Goal: Task Accomplishment & Management: Manage account settings

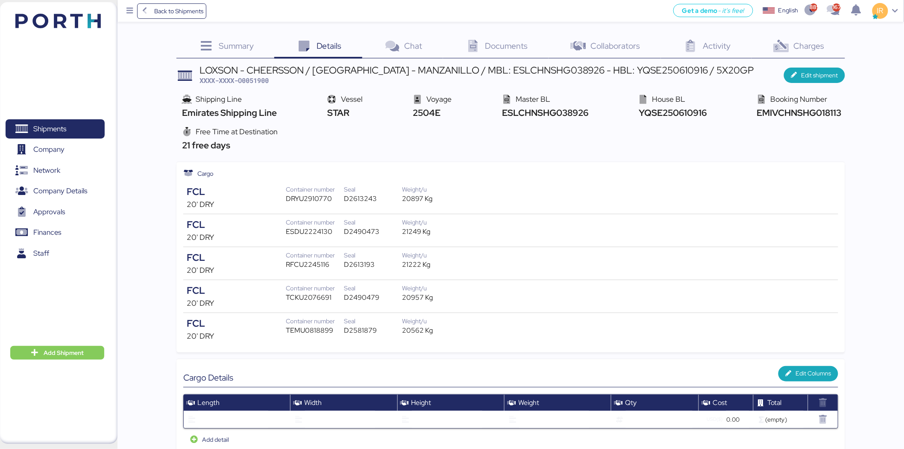
click at [797, 44] on span "Charges" at bounding box center [809, 45] width 31 height 11
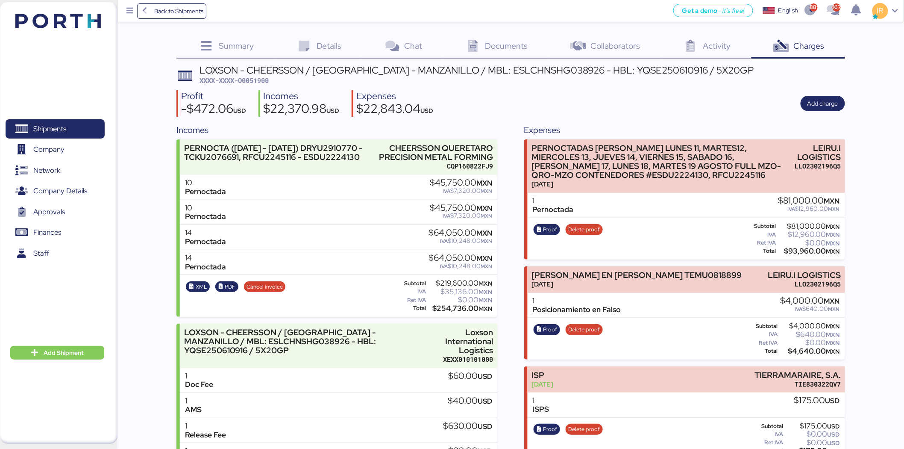
click at [257, 82] on span "XXXX-XXXX-O0051900" at bounding box center [234, 80] width 69 height 9
copy span "O0051900"
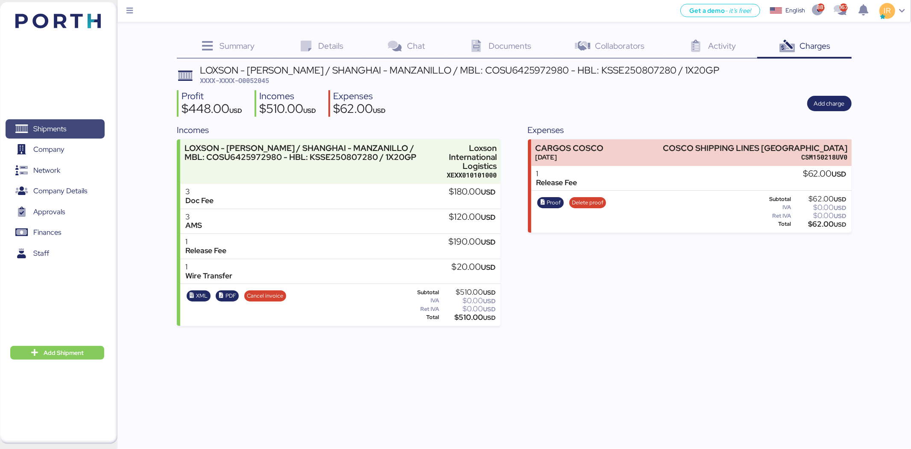
click at [79, 123] on span "Shipments" at bounding box center [55, 129] width 92 height 12
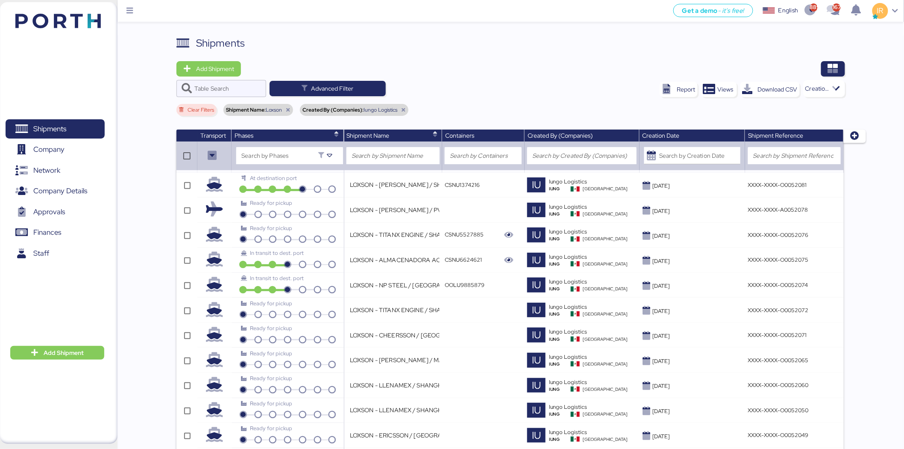
scroll to position [962, 0]
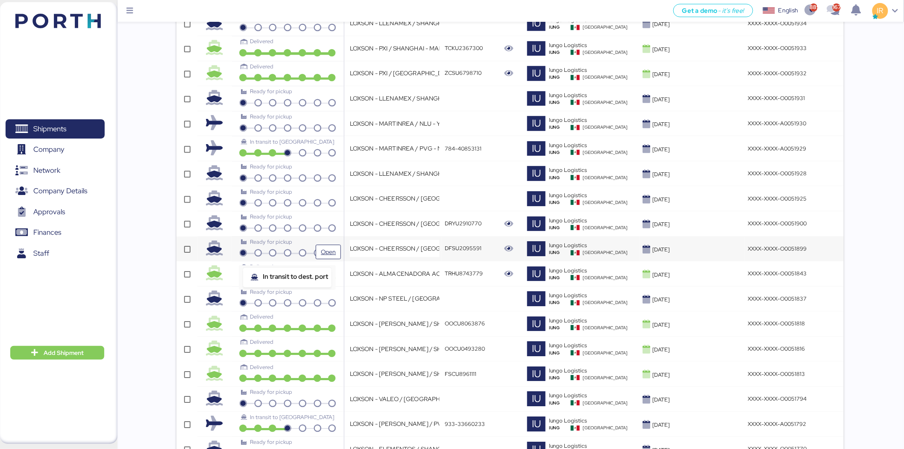
click at [293, 250] on icon at bounding box center [287, 254] width 15 height 8
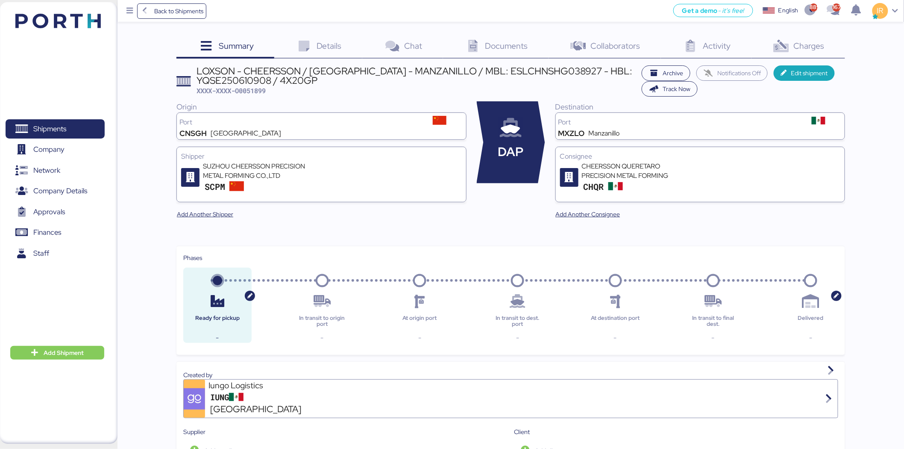
click at [811, 52] on div "Charges 0" at bounding box center [799, 46] width 94 height 23
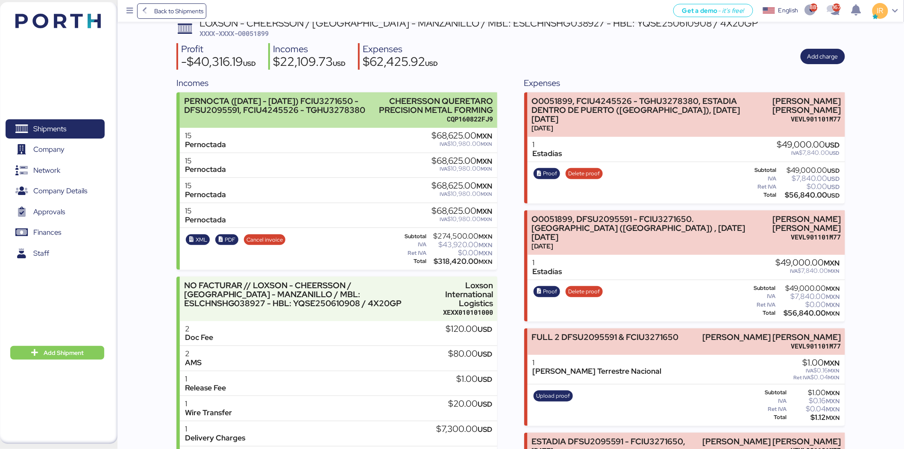
scroll to position [47, 0]
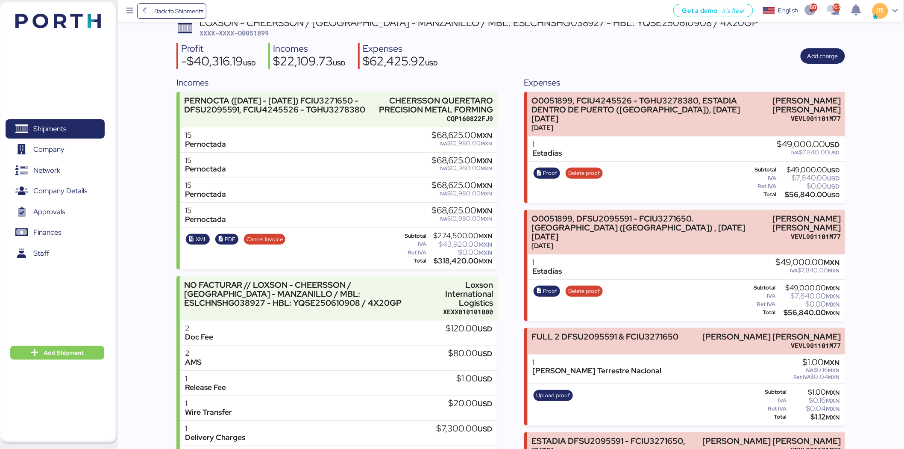
click at [251, 29] on span "XXXX-XXXX-O0051899" at bounding box center [234, 33] width 69 height 9
copy span "O0051899"
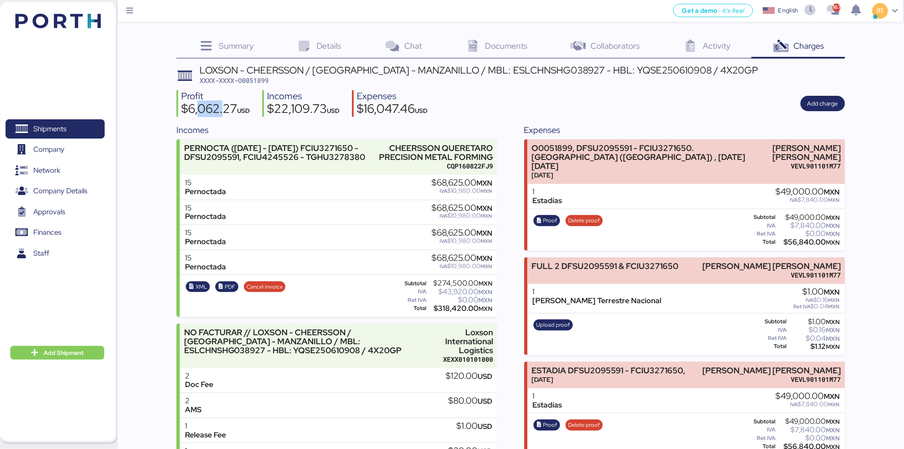
drag, startPoint x: 200, startPoint y: 107, endPoint x: 225, endPoint y: 107, distance: 25.2
click at [225, 107] on div "$6,062.27 USD" at bounding box center [215, 110] width 69 height 15
click at [500, 45] on span "Documents" at bounding box center [506, 45] width 43 height 11
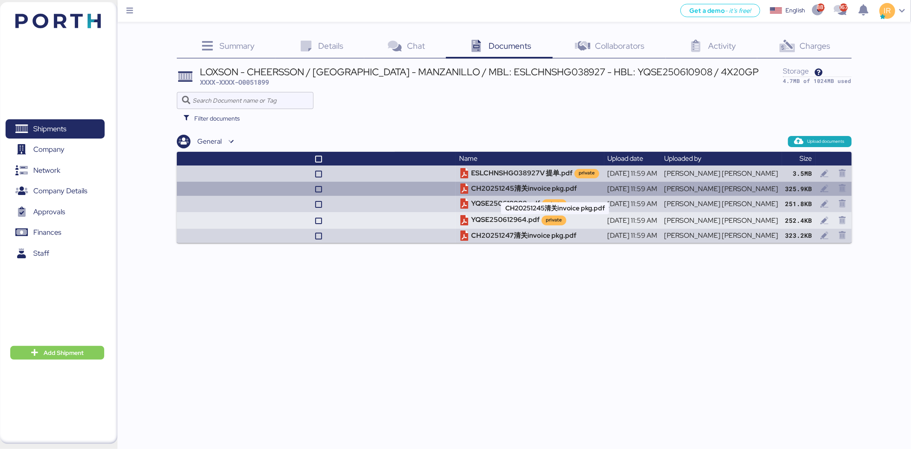
click at [535, 183] on td "CH20251245清关invoice pkg.pdf" at bounding box center [530, 189] width 148 height 14
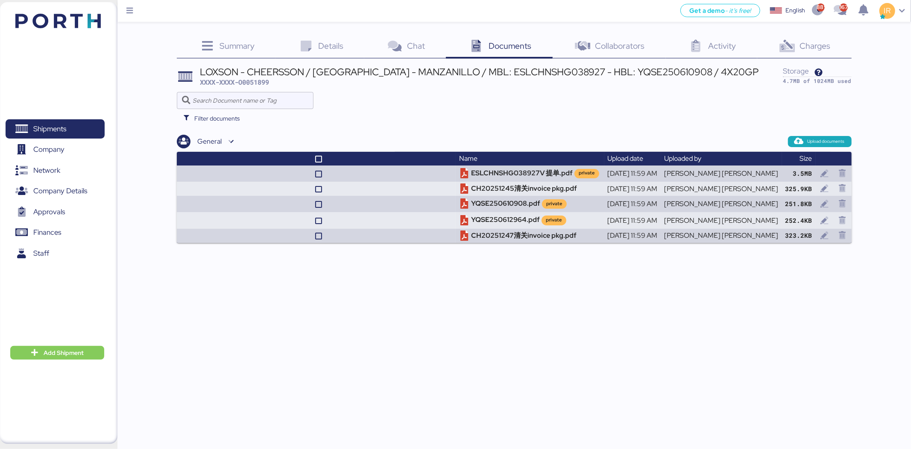
click at [254, 83] on span "XXXX-XXXX-O0051899" at bounding box center [234, 82] width 69 height 9
copy span "O0051899"
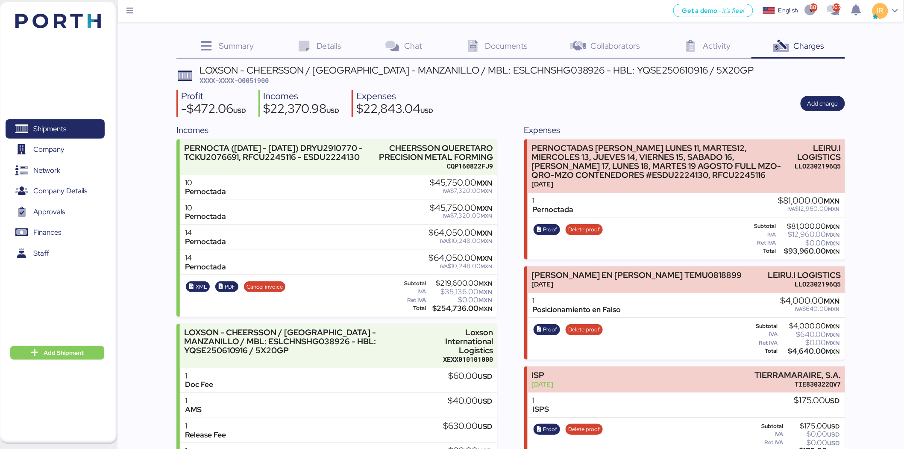
click at [344, 43] on div "Details 0" at bounding box center [318, 46] width 88 height 23
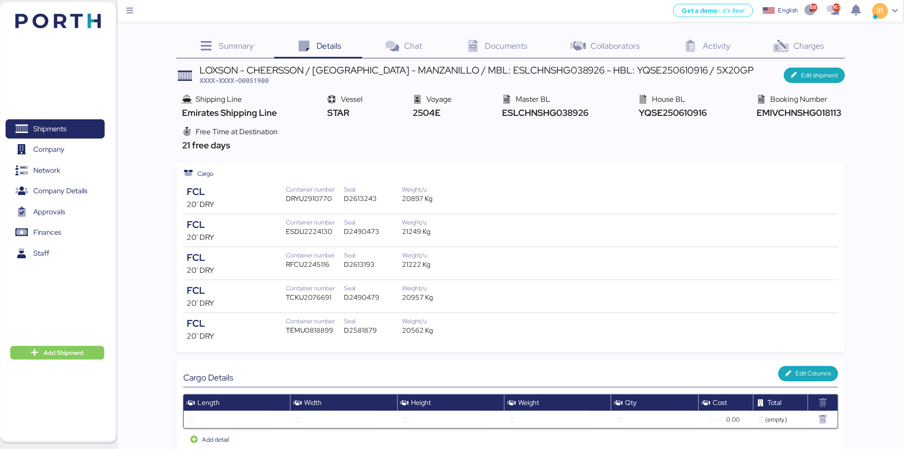
click at [790, 41] on icon at bounding box center [781, 46] width 18 height 12
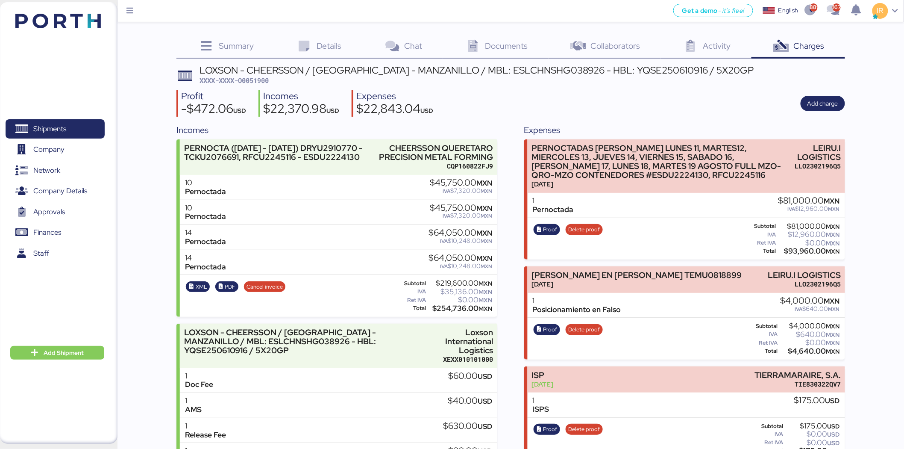
click at [488, 42] on span "Documents" at bounding box center [506, 45] width 43 height 11
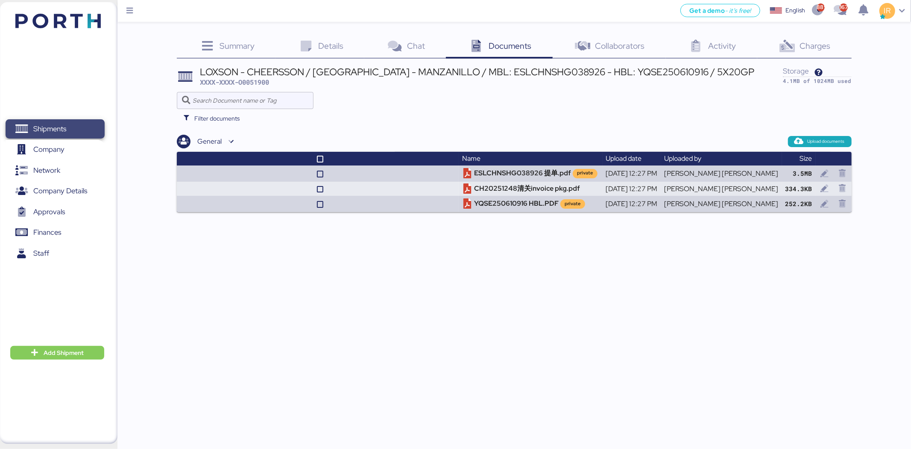
click at [75, 131] on span "Shipments" at bounding box center [55, 129] width 92 height 12
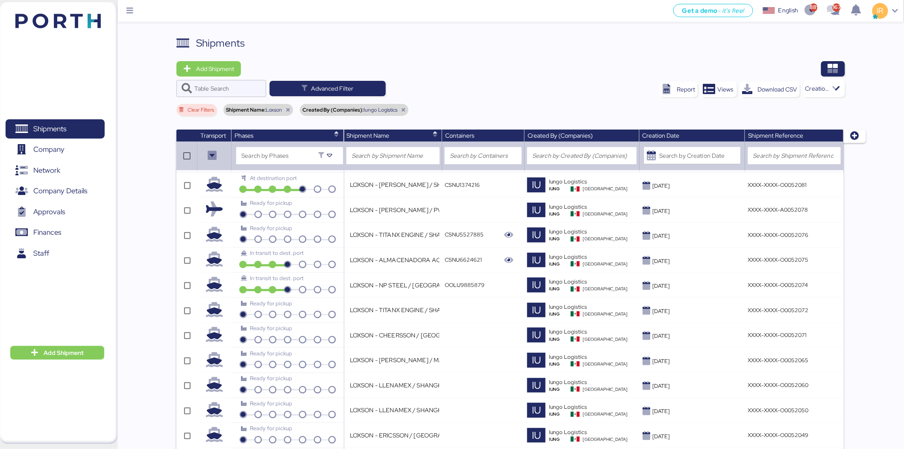
scroll to position [762, 0]
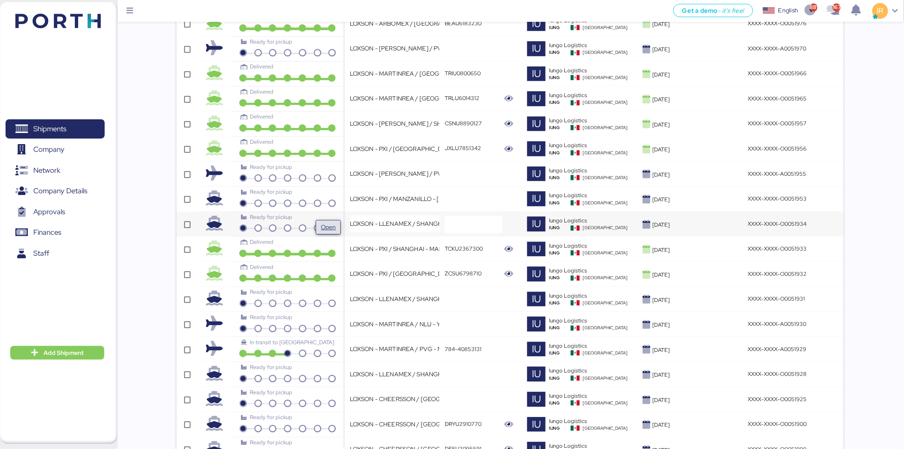
click at [319, 225] on span "Open" at bounding box center [328, 227] width 18 height 14
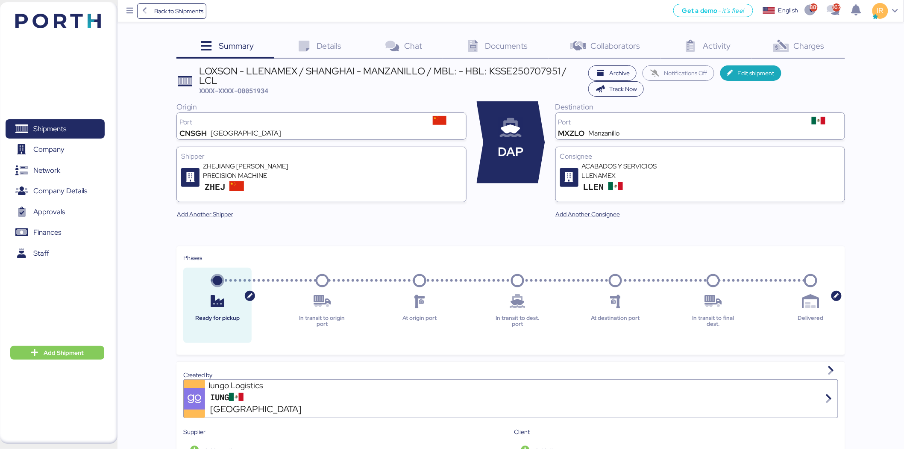
click at [786, 46] on icon at bounding box center [781, 46] width 18 height 12
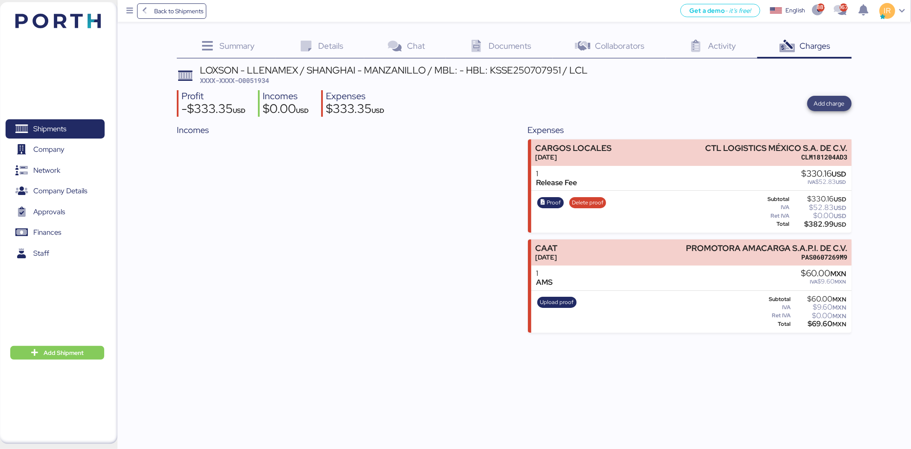
click at [834, 108] on span "Add charge" at bounding box center [829, 103] width 31 height 10
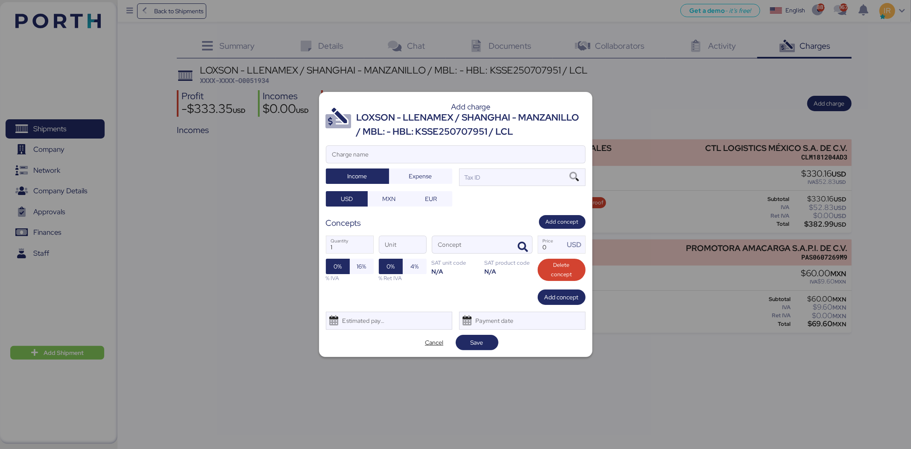
click at [447, 127] on div "LOXSON - LLENAMEX / SHANGHAI - MANZANILLO / MBL: - HBL: KSSE250707951 / LCL" at bounding box center [471, 125] width 229 height 28
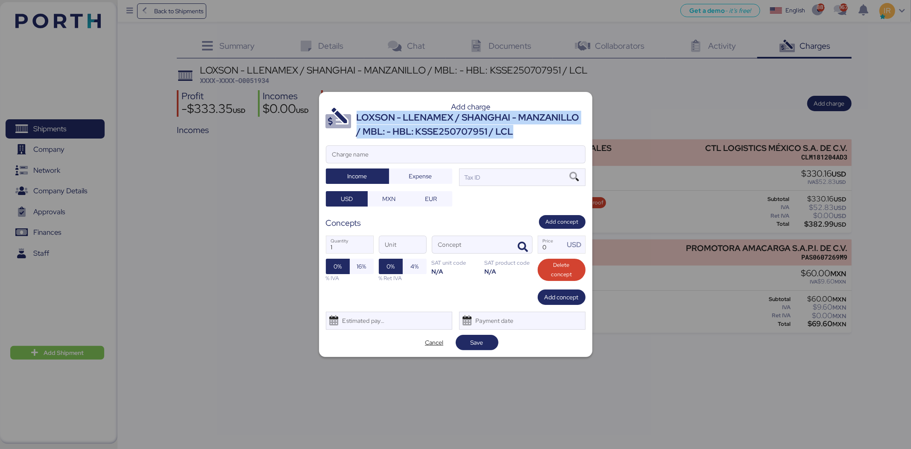
click at [447, 127] on div "LOXSON - LLENAMEX / SHANGHAI - MANZANILLO / MBL: - HBL: KSSE250707951 / LCL" at bounding box center [471, 125] width 229 height 28
copy div "LOXSON - LLENAMEX / SHANGHAI - MANZANILLO / MBL: - HBL: KSSE250707951 / LCL"
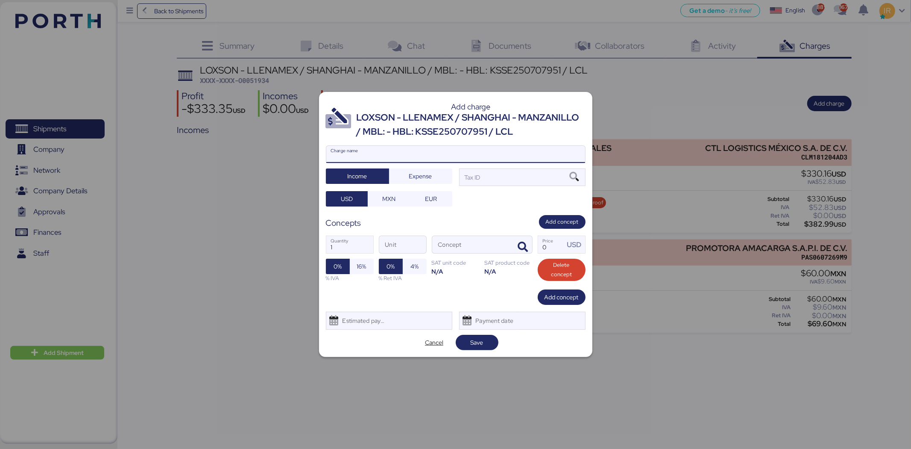
paste input "LOXSON - LLENAMEX / SHANGHAI - MANZANILLO / MBL: - HBL: KSSE250707951 / LCL"
click at [426, 150] on input "LOXSON - LLENAMEX / SHANGHAI - MANZANILLO / MBL: - HBL: KSSE250707951 / LCL" at bounding box center [455, 154] width 259 height 17
type input "LOXSON - LLENAMEX / SHANGHAI - MANZANILLO / MBL: - HBL: KSSE250707951 / LCL"
click at [496, 182] on div "Tax ID" at bounding box center [522, 176] width 126 height 17
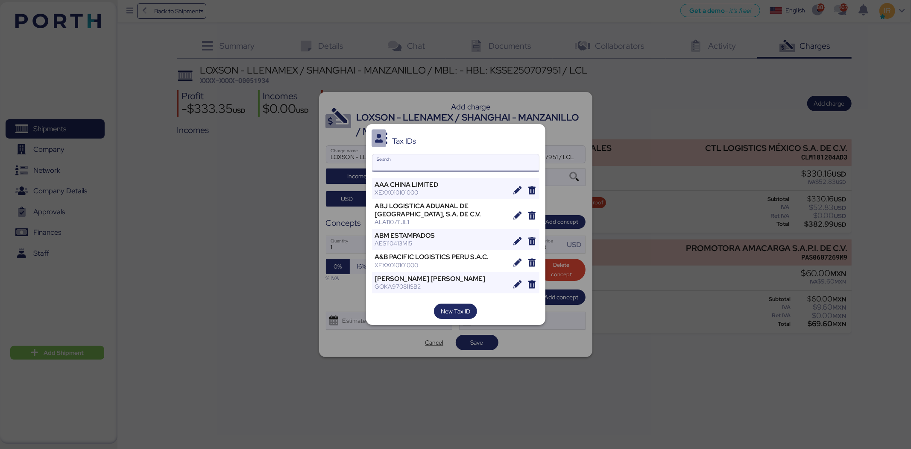
click at [414, 162] on input "Search" at bounding box center [456, 162] width 167 height 17
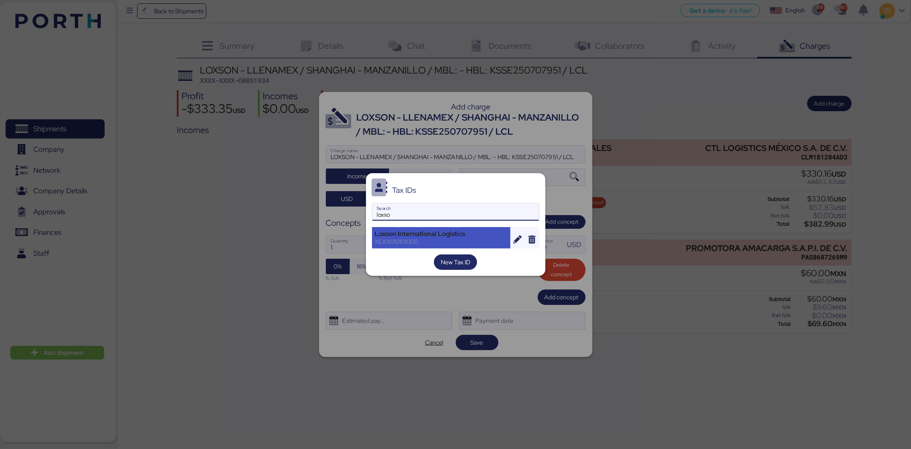
type input "loxso"
click at [455, 237] on div "Loxson International Logistics" at bounding box center [441, 234] width 133 height 8
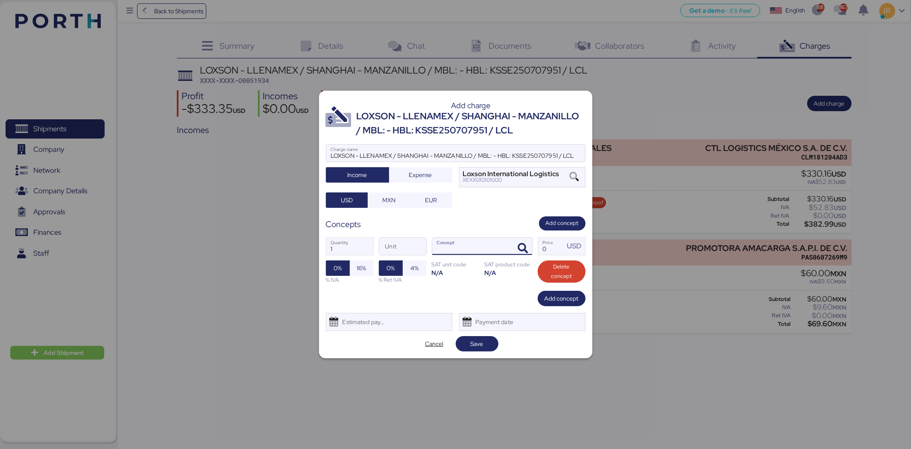
click at [520, 238] on div at bounding box center [522, 246] width 21 height 17
click at [433, 349] on span "Cancel" at bounding box center [434, 344] width 29 height 12
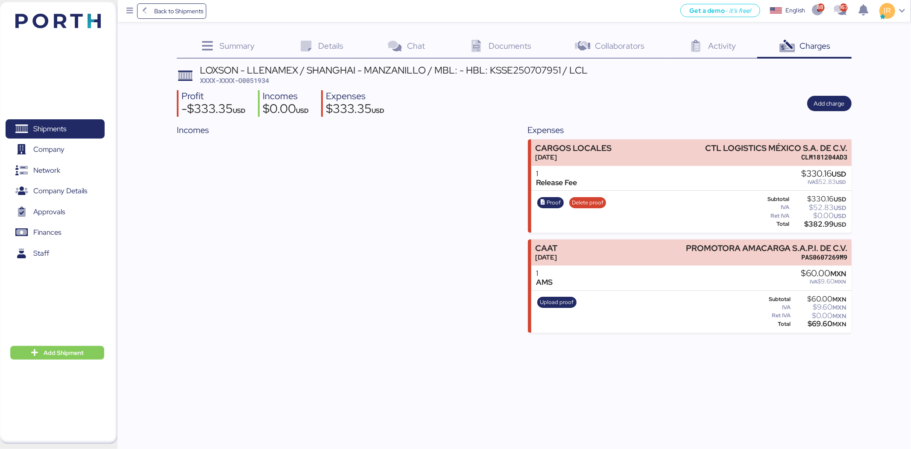
click at [260, 78] on div "LOXSON - LLENAMEX / SHANGHAI - MANZANILLO / MBL: - HBL: KSSE250707951 / LCL XXX…" at bounding box center [394, 75] width 388 height 20
click at [260, 78] on span "XXXX-XXXX-O0051934" at bounding box center [234, 80] width 69 height 9
copy span "O0051934"
click at [834, 100] on span "Add charge" at bounding box center [829, 103] width 31 height 10
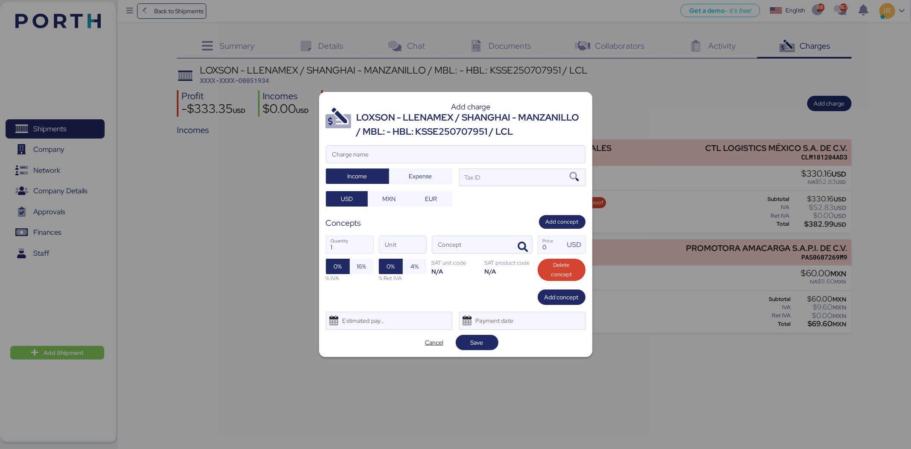
click at [462, 116] on div "LOXSON - LLENAMEX / SHANGHAI - MANZANILLO / MBL: - HBL: KSSE250707951 / LCL" at bounding box center [471, 125] width 229 height 28
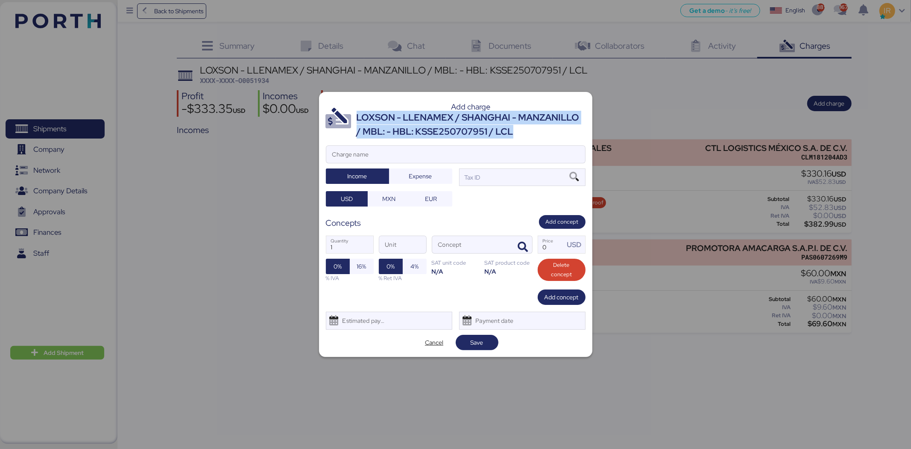
click at [462, 116] on div "LOXSON - LLENAMEX / SHANGHAI - MANZANILLO / MBL: - HBL: KSSE250707951 / LCL" at bounding box center [471, 125] width 229 height 28
copy div "LOXSON - LLENAMEX / SHANGHAI - MANZANILLO / MBL: - HBL: KSSE250707951 / LCL"
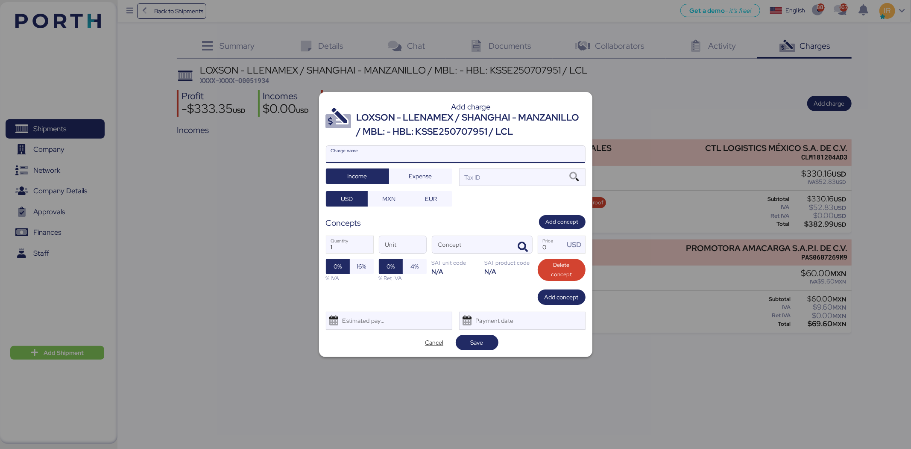
click at [428, 159] on input "Charge name" at bounding box center [455, 154] width 259 height 17
paste input "LOXSON - LLENAMEX / SHANGHAI - MANZANILLO / MBL: - HBL: KSSE250707951 / LCL"
click at [498, 156] on input "LOXSON - LLENAMEX / SHANGHAI - MANZANILLO / MBL: - HBL: KSSE250707951 / LCL" at bounding box center [455, 154] width 259 height 17
type input "LOXSON - LLENAMEX / SHANGHAI - MANZANILLO / HBL: KSSE250707951 / LCL"
click at [501, 177] on div "Tax ID" at bounding box center [522, 176] width 126 height 17
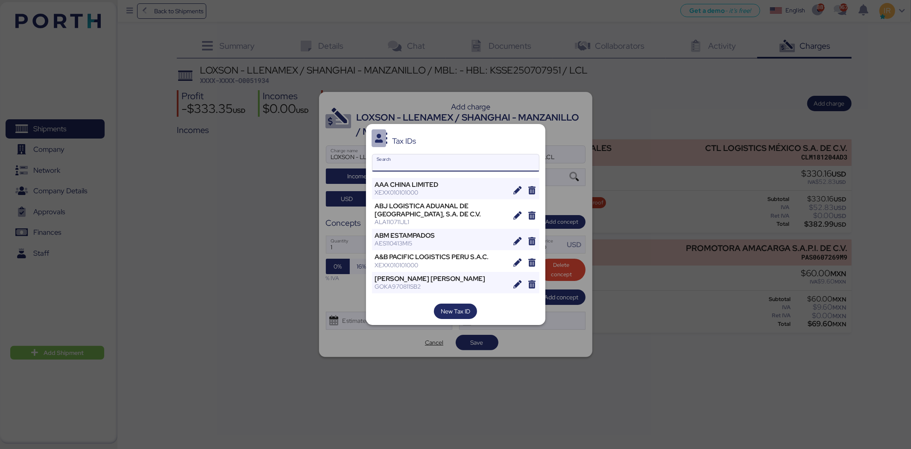
click at [419, 164] on input "Search" at bounding box center [456, 162] width 167 height 17
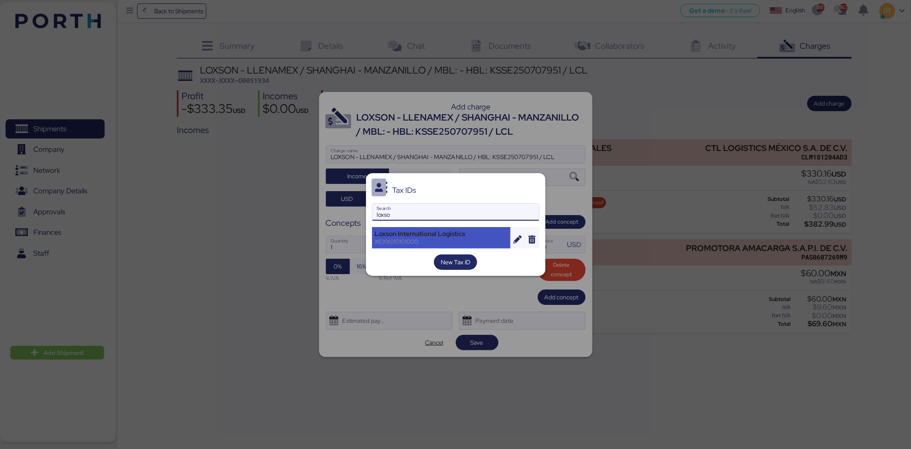
type input "loxso"
click at [449, 235] on div "Loxson International Logistics" at bounding box center [441, 234] width 133 height 8
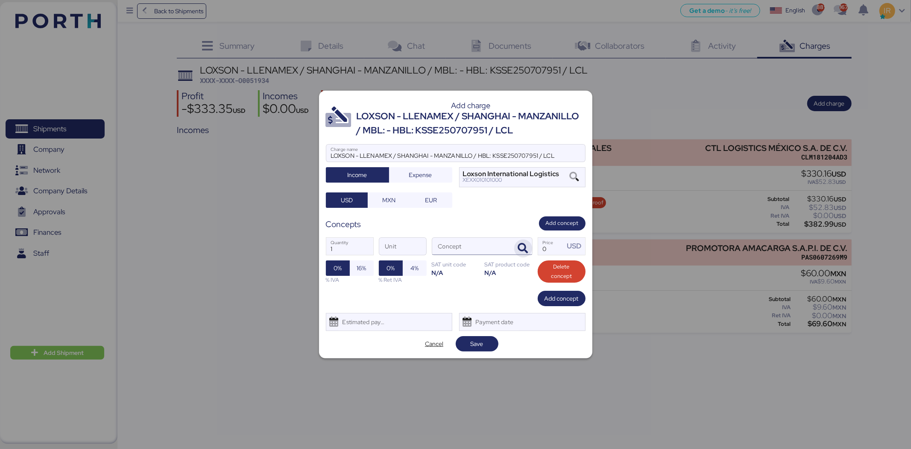
click at [523, 249] on icon "button" at bounding box center [523, 248] width 10 height 10
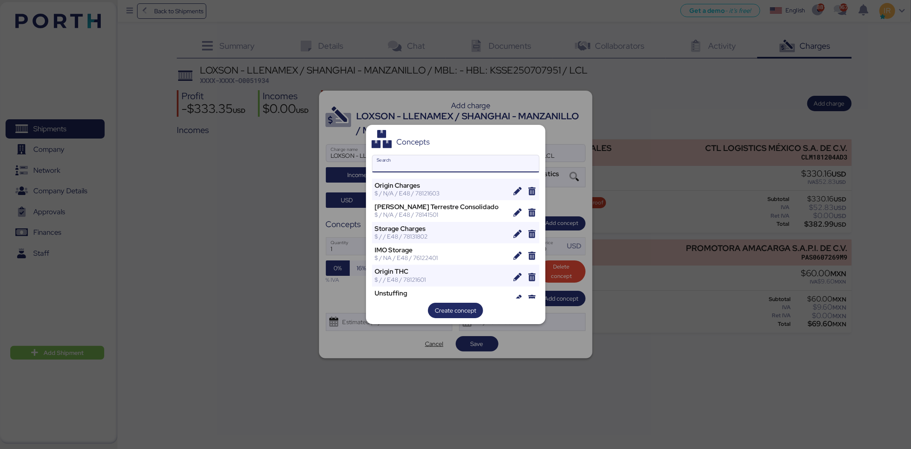
click at [466, 166] on input "Search" at bounding box center [456, 163] width 167 height 17
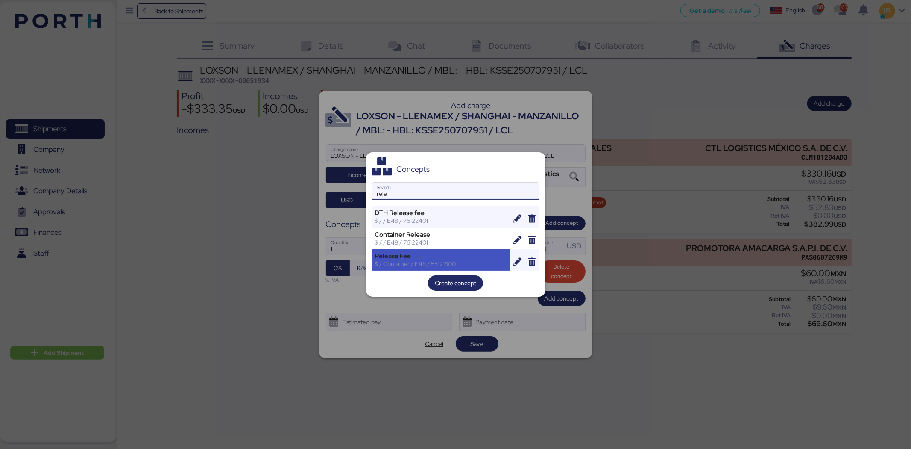
type input "rele"
click at [435, 258] on div "Release Fee" at bounding box center [441, 256] width 133 height 8
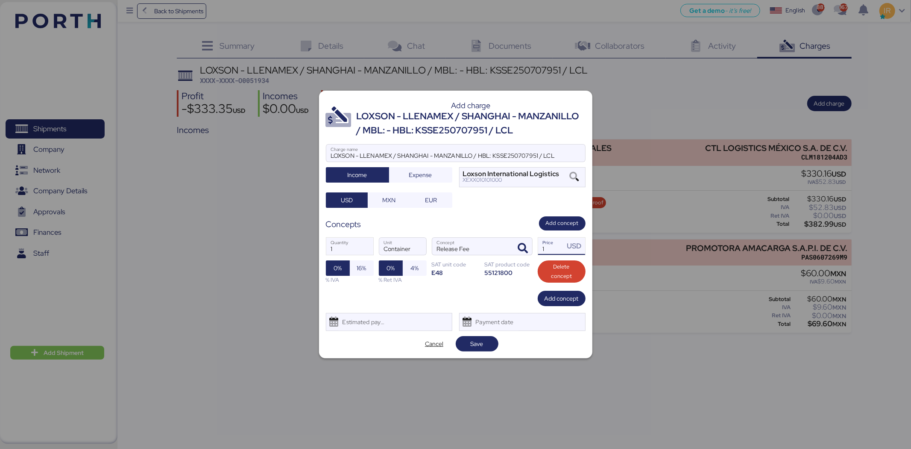
drag, startPoint x: 561, startPoint y: 249, endPoint x: 543, endPoint y: 248, distance: 18.4
click at [543, 248] on input "1" at bounding box center [551, 246] width 26 height 17
type input "50"
click at [559, 295] on span "Add concept" at bounding box center [562, 298] width 34 height 10
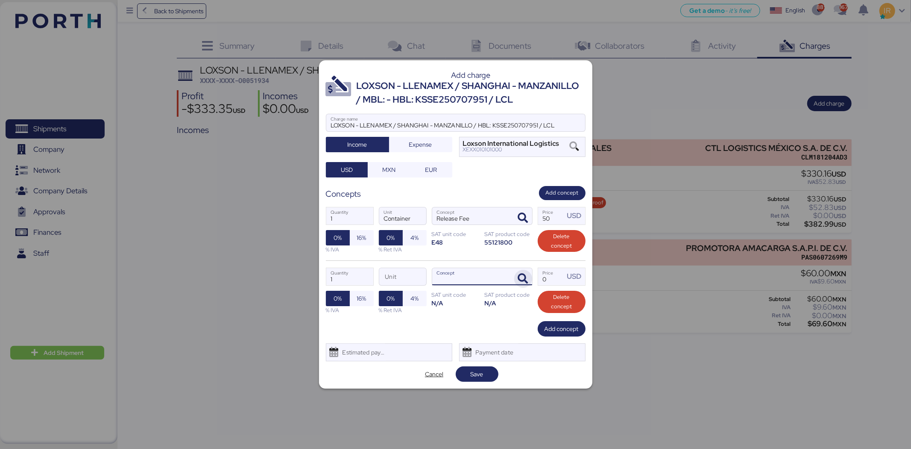
click at [523, 276] on icon "button" at bounding box center [523, 278] width 10 height 10
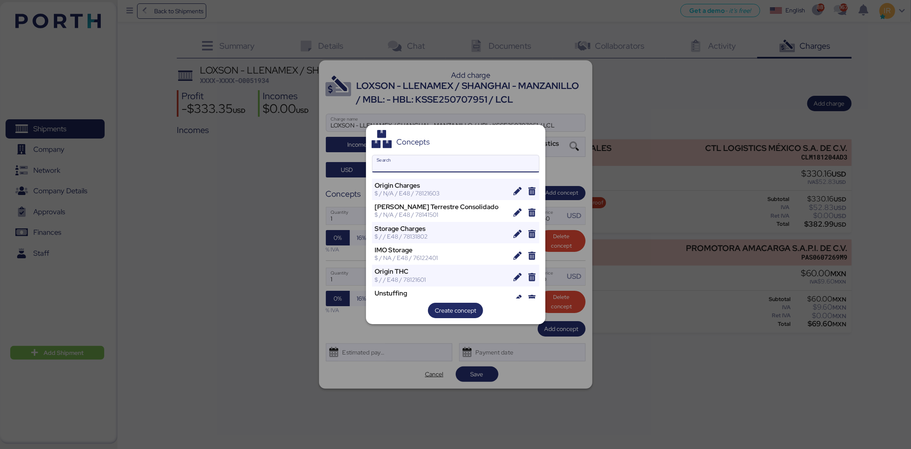
click at [429, 159] on input "Search" at bounding box center [456, 163] width 167 height 17
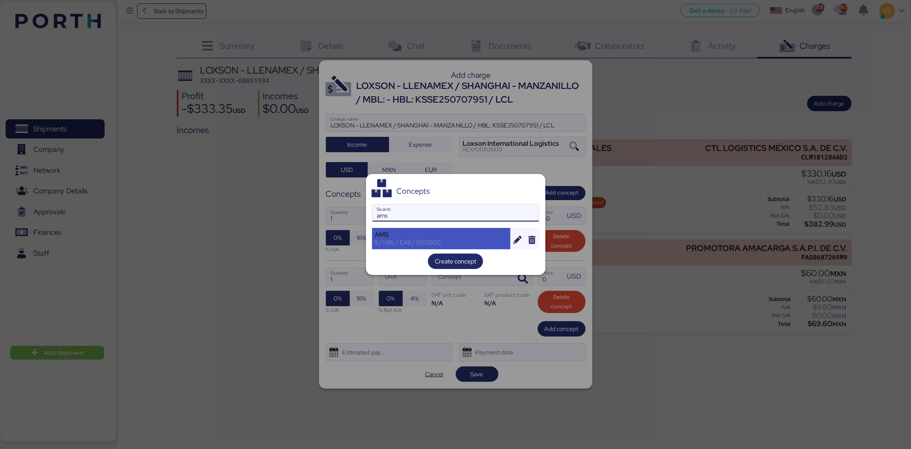
type input "ams"
click at [438, 228] on div "AMS $ / HBL / E48 / 55121800" at bounding box center [441, 238] width 139 height 21
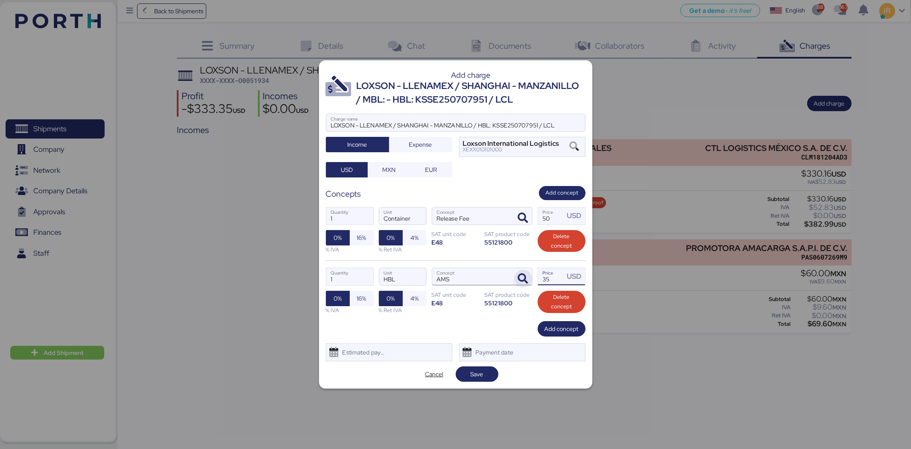
drag, startPoint x: 550, startPoint y: 276, endPoint x: 530, endPoint y: 272, distance: 20.9
click at [530, 272] on div "1 Quantity HBL Unit AMS Concept 35 Price USD 0% 16% % IVA 0% 4% % Ret IVA SAT u…" at bounding box center [456, 290] width 260 height 61
type input "40"
click at [567, 335] on span "Add concept" at bounding box center [562, 328] width 48 height 15
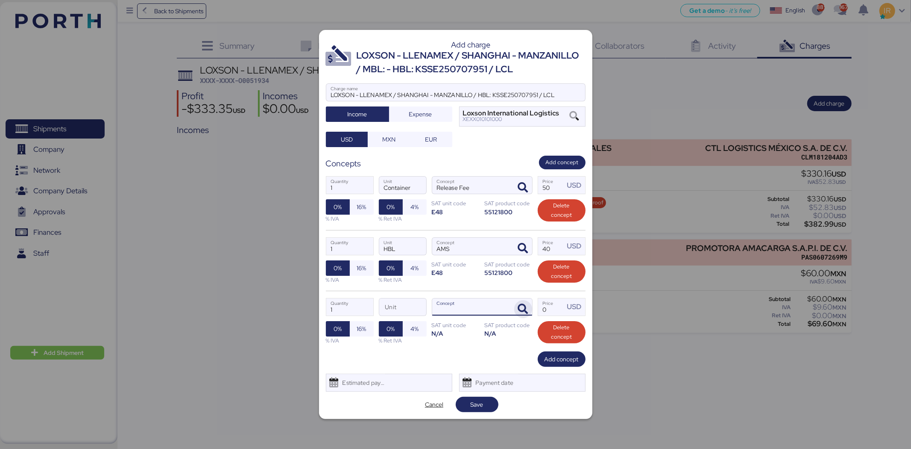
click at [522, 309] on icon "button" at bounding box center [523, 309] width 10 height 10
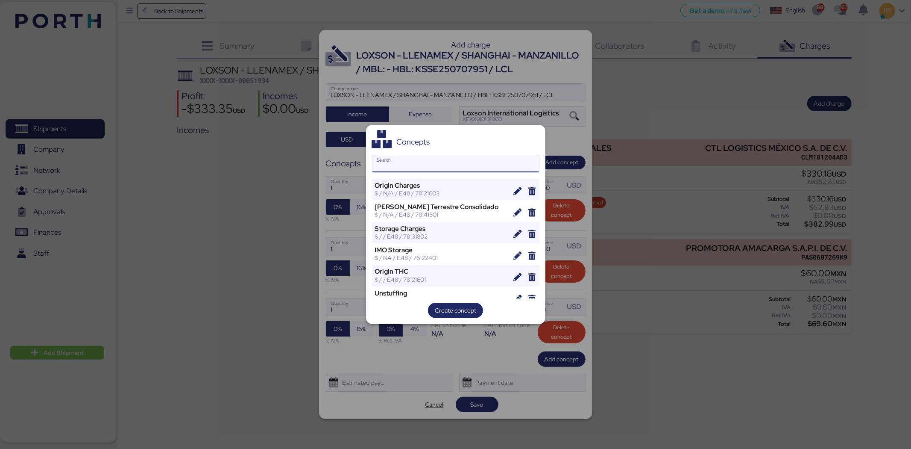
click at [428, 163] on input "Search" at bounding box center [456, 163] width 167 height 17
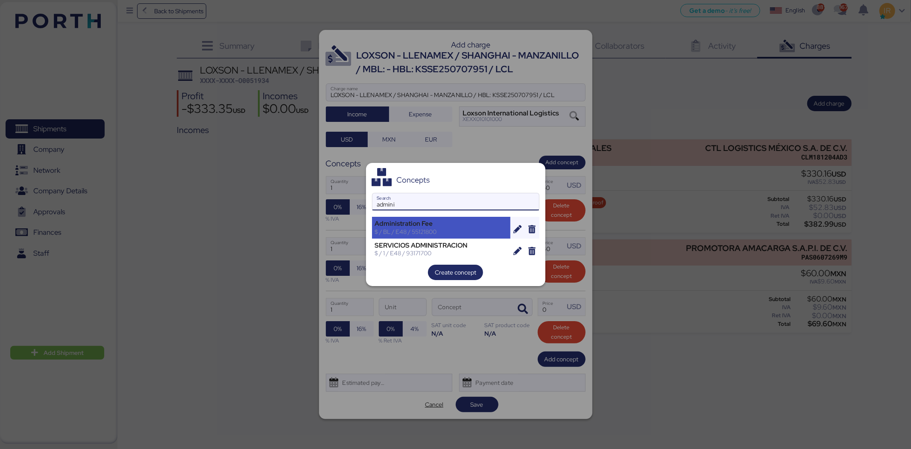
type input "admini"
click at [437, 229] on div "$ / BL / E48 / 55121800" at bounding box center [441, 232] width 133 height 8
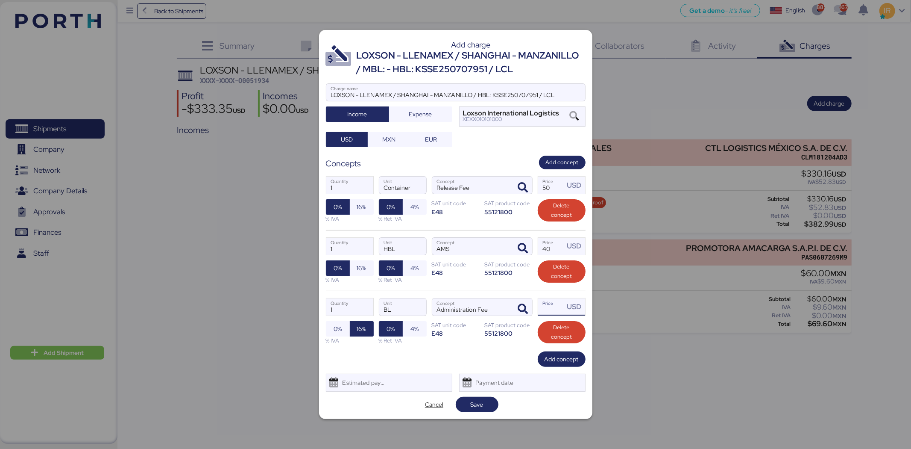
click at [558, 311] on input "Price USD" at bounding box center [551, 306] width 26 height 17
type input "30"
click at [557, 355] on span "Add concept" at bounding box center [562, 359] width 34 height 10
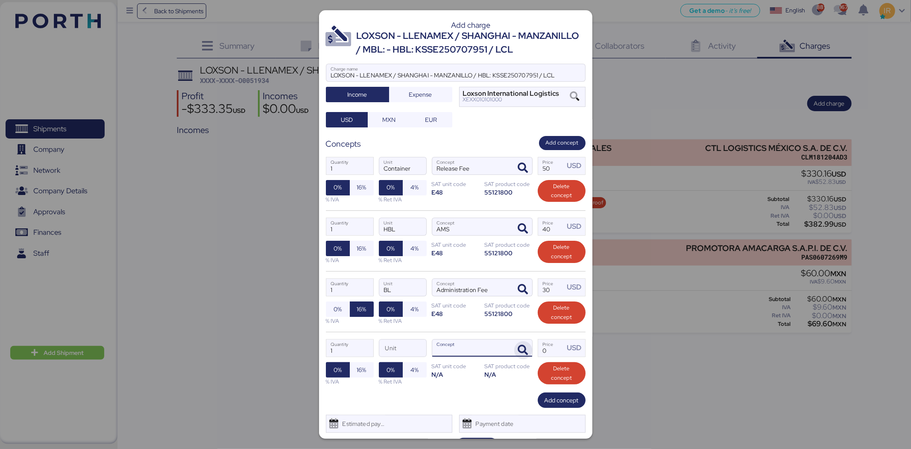
click at [518, 347] on icon "button" at bounding box center [523, 350] width 10 height 10
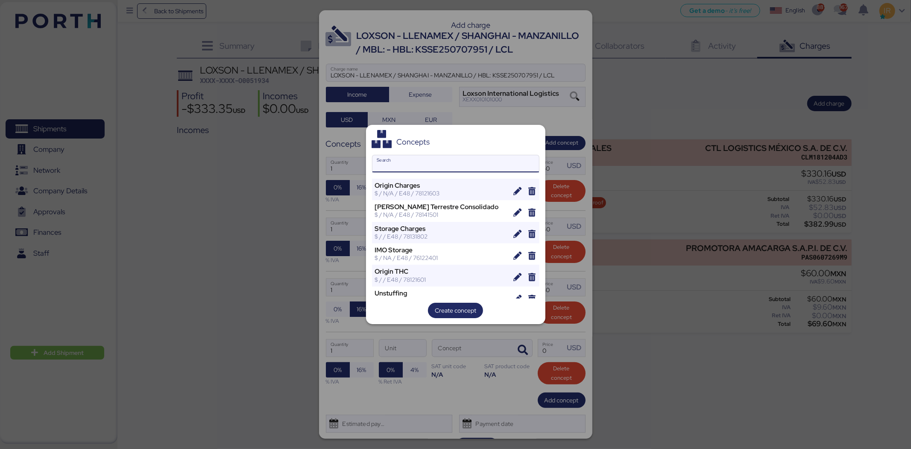
click at [425, 156] on input "Search" at bounding box center [456, 163] width 167 height 17
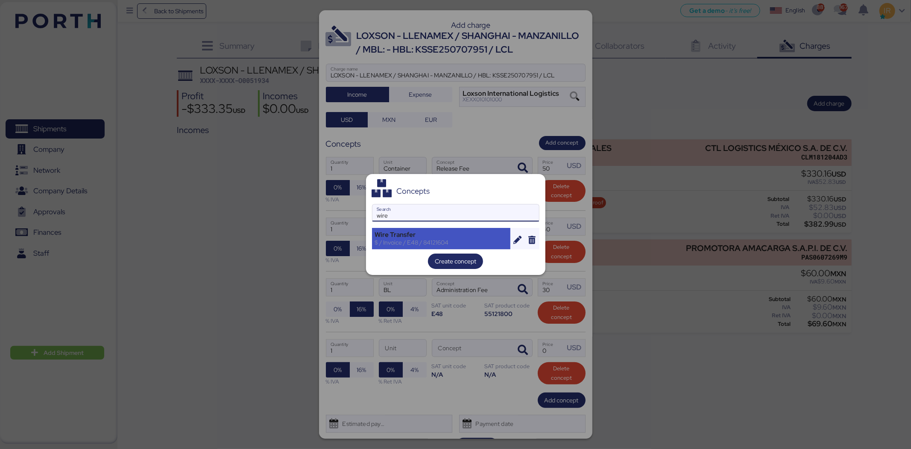
type input "wire"
click at [423, 236] on div "Wire Transfer" at bounding box center [441, 235] width 133 height 8
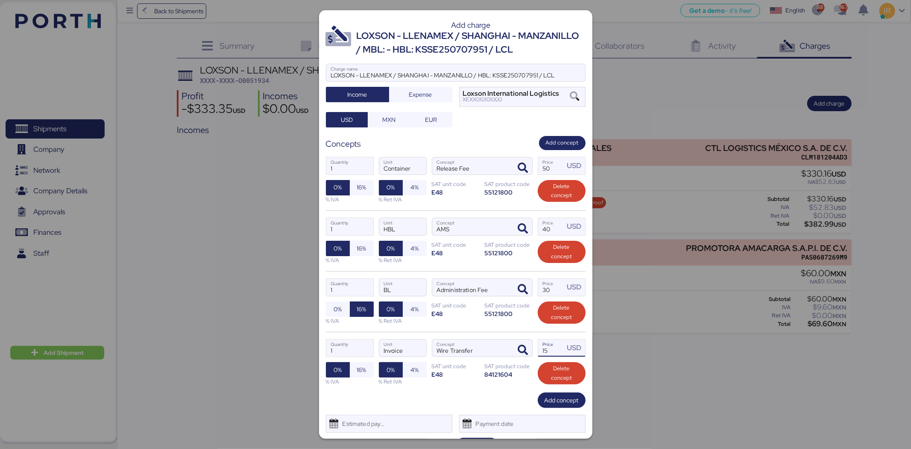
drag, startPoint x: 546, startPoint y: 352, endPoint x: 531, endPoint y: 351, distance: 15.0
click at [531, 351] on div "1 Quantity Invoice Unit Wire Transfer Concept 15 Price USD 0% 16% % IVA 0% 4% %…" at bounding box center [456, 362] width 260 height 61
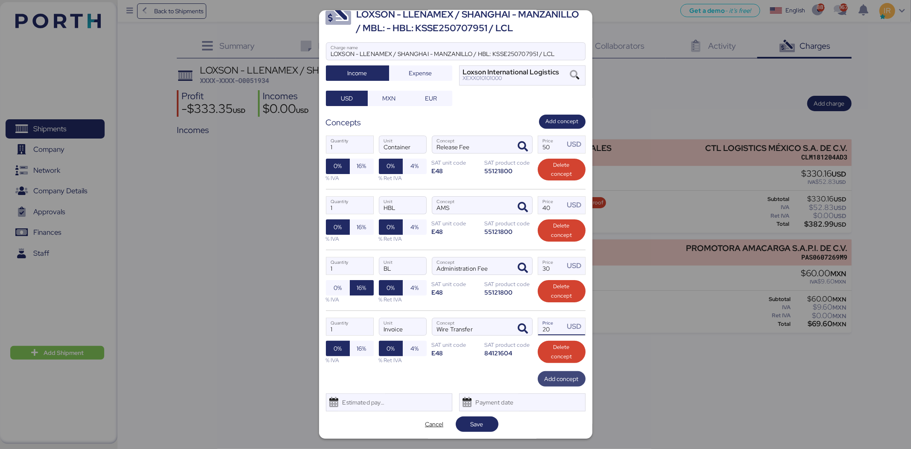
type input "20"
click at [545, 377] on span "Add concept" at bounding box center [562, 378] width 34 height 10
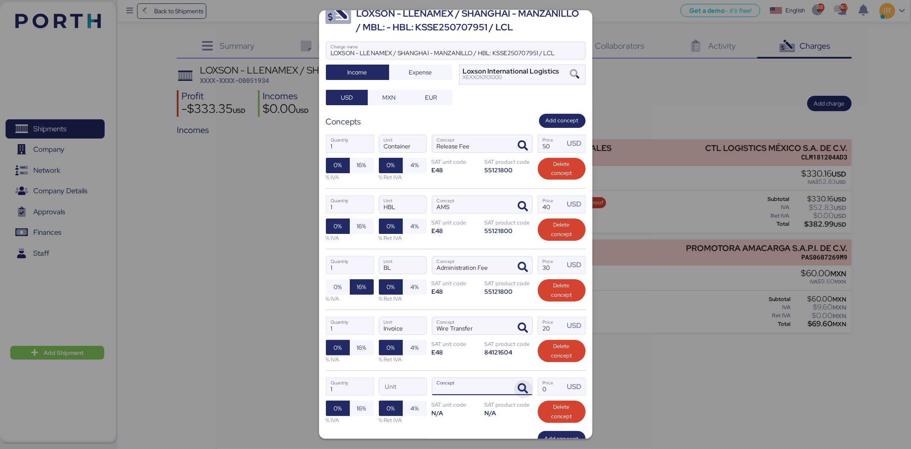
click at [518, 382] on span "button" at bounding box center [523, 389] width 18 height 18
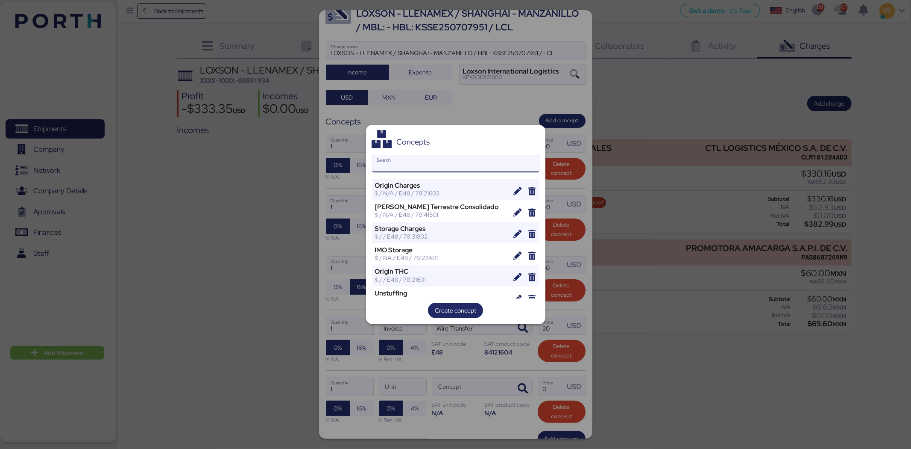
click at [426, 155] on input "Search" at bounding box center [456, 163] width 167 height 17
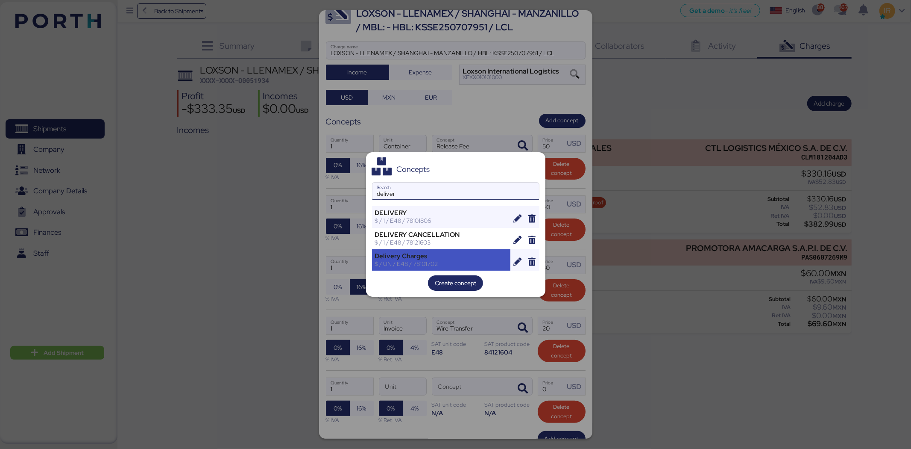
type input "deliver"
click at [428, 265] on div "$ / UN / E48 / 78101702" at bounding box center [441, 264] width 133 height 8
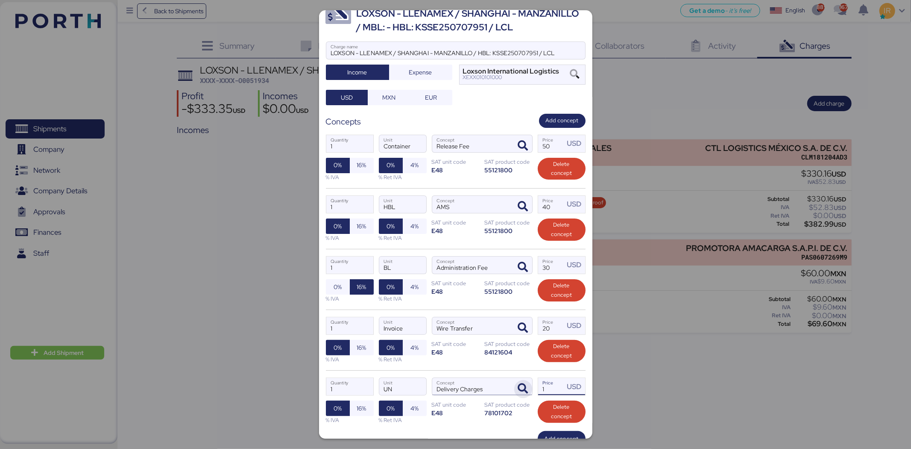
drag, startPoint x: 548, startPoint y: 388, endPoint x: 516, endPoint y: 385, distance: 32.5
click at [516, 385] on div "1 Quantity UN Unit Delivery Charges Concept 1 Price USD 0% 16% % IVA 0% 4% % Re…" at bounding box center [456, 400] width 260 height 61
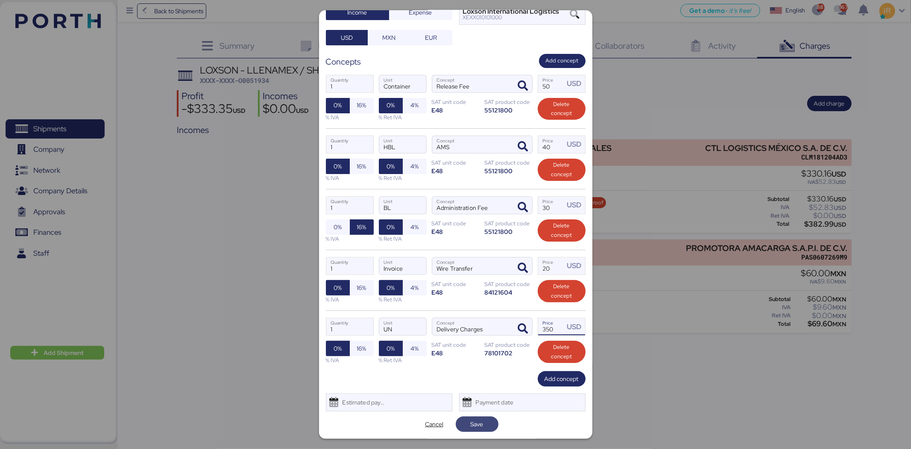
type input "350"
click at [477, 423] on span "Save" at bounding box center [477, 424] width 13 height 10
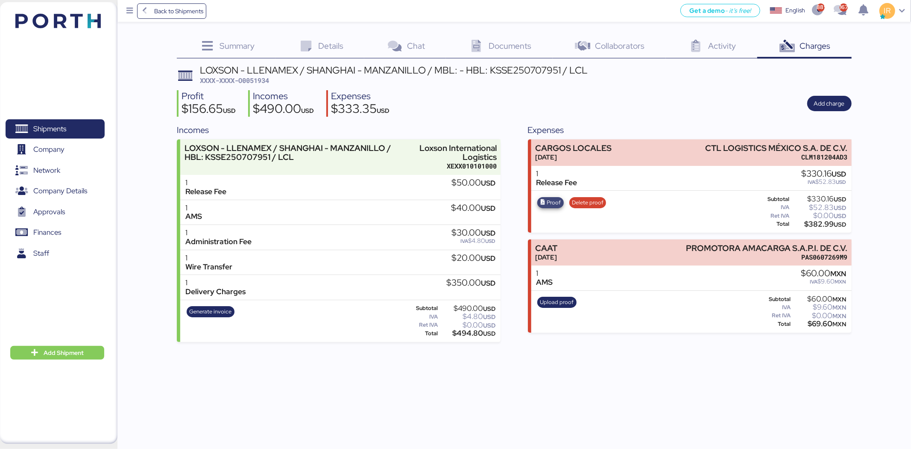
click at [550, 203] on span "Proof" at bounding box center [554, 202] width 14 height 9
drag, startPoint x: 805, startPoint y: 173, endPoint x: 831, endPoint y: 171, distance: 25.3
click at [831, 171] on div "$330.16 USD" at bounding box center [824, 173] width 45 height 9
copy div "330.16"
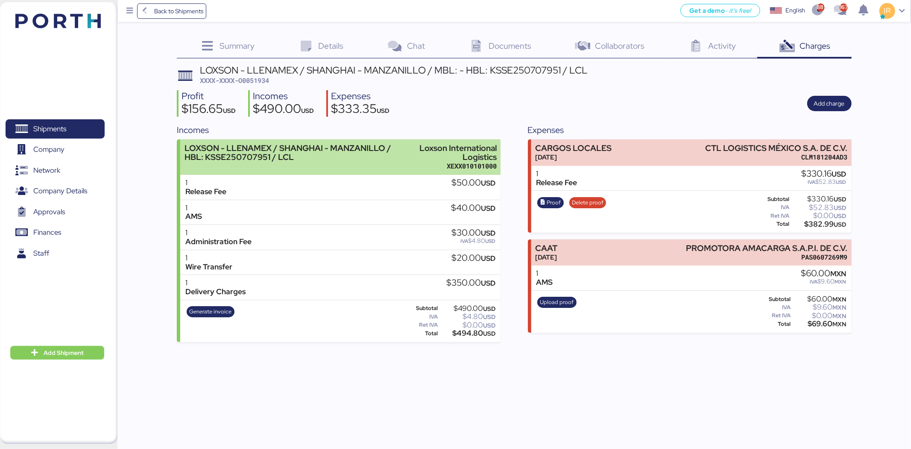
click at [434, 155] on div "Loxson International Logistics" at bounding box center [456, 153] width 81 height 18
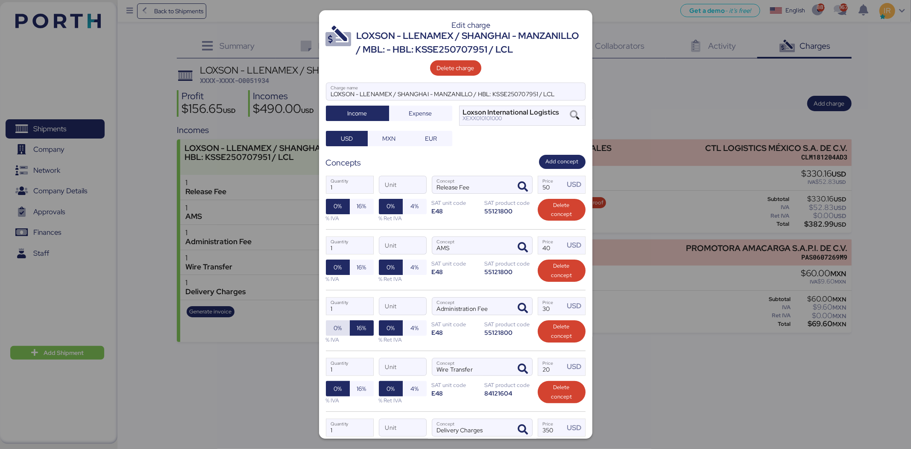
click at [342, 332] on span "0%" at bounding box center [338, 328] width 10 height 12
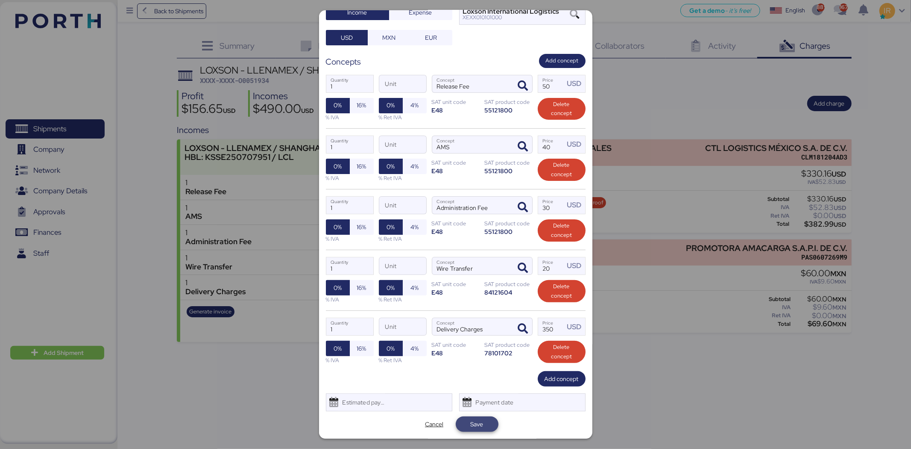
click at [483, 422] on span "Save" at bounding box center [477, 424] width 29 height 12
